Goal: Information Seeking & Learning: Learn about a topic

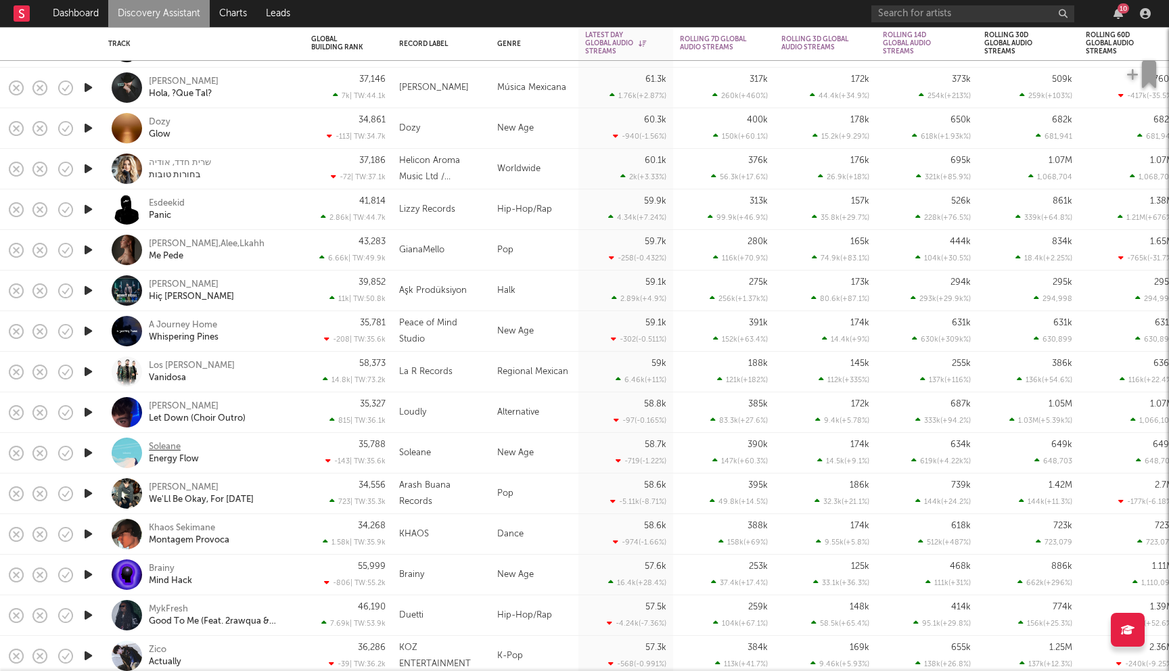
click at [173, 441] on div "Soleane" at bounding box center [165, 447] width 32 height 12
click at [172, 488] on div "[PERSON_NAME]" at bounding box center [184, 488] width 70 height 12
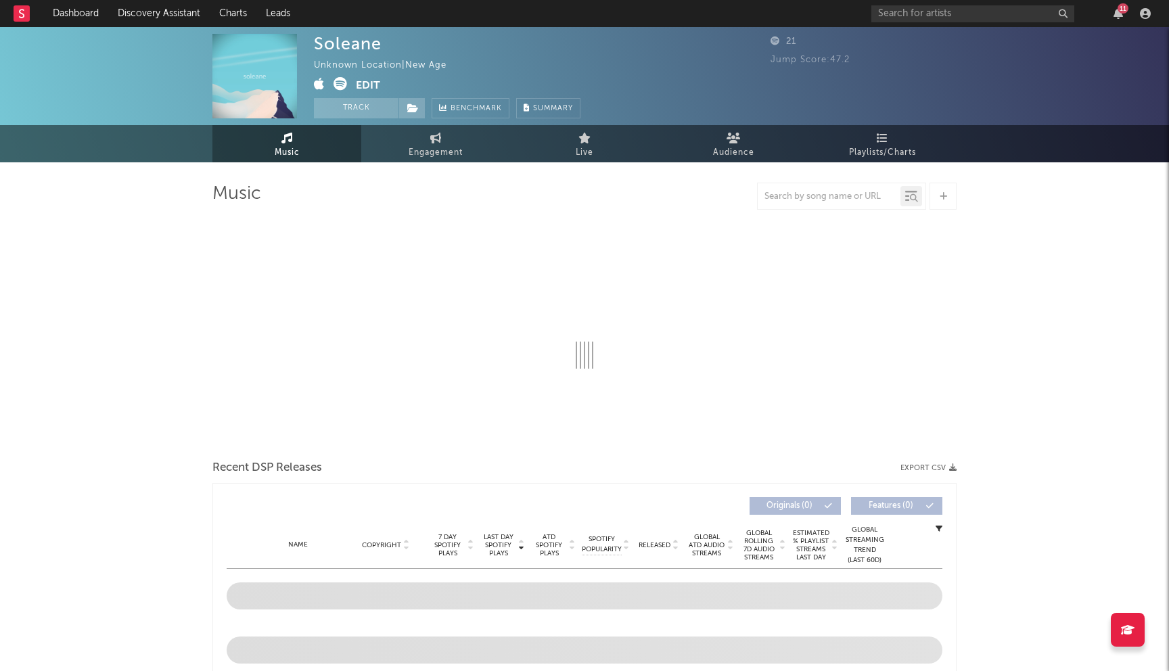
select select "6m"
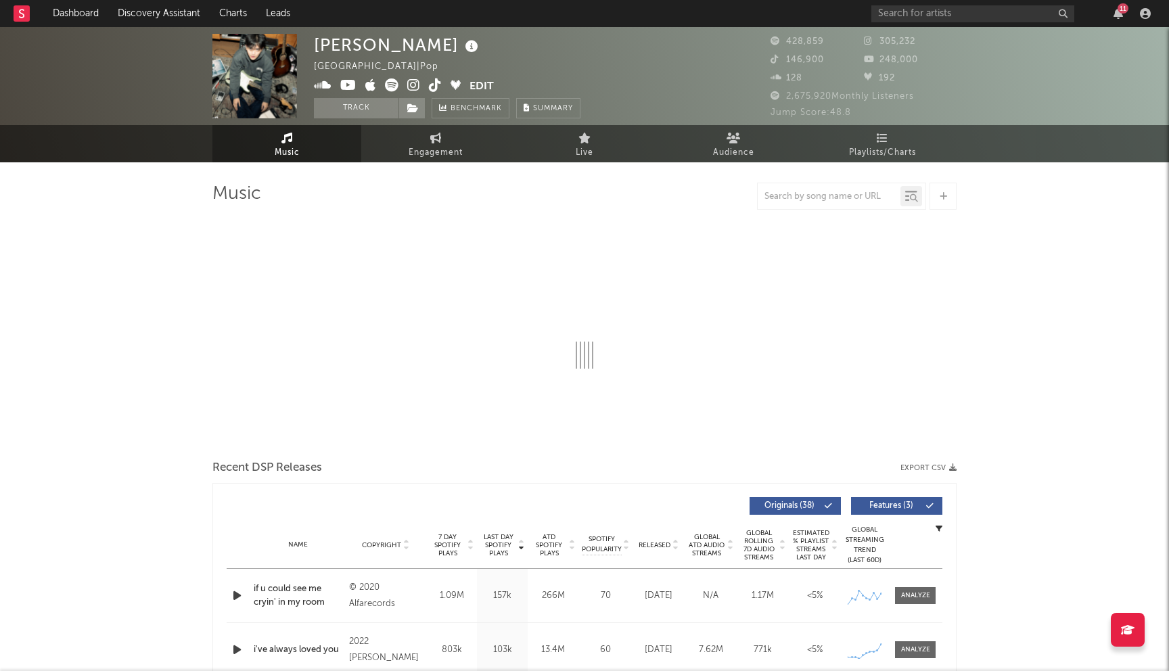
select select "6m"
